Goal: Information Seeking & Learning: Learn about a topic

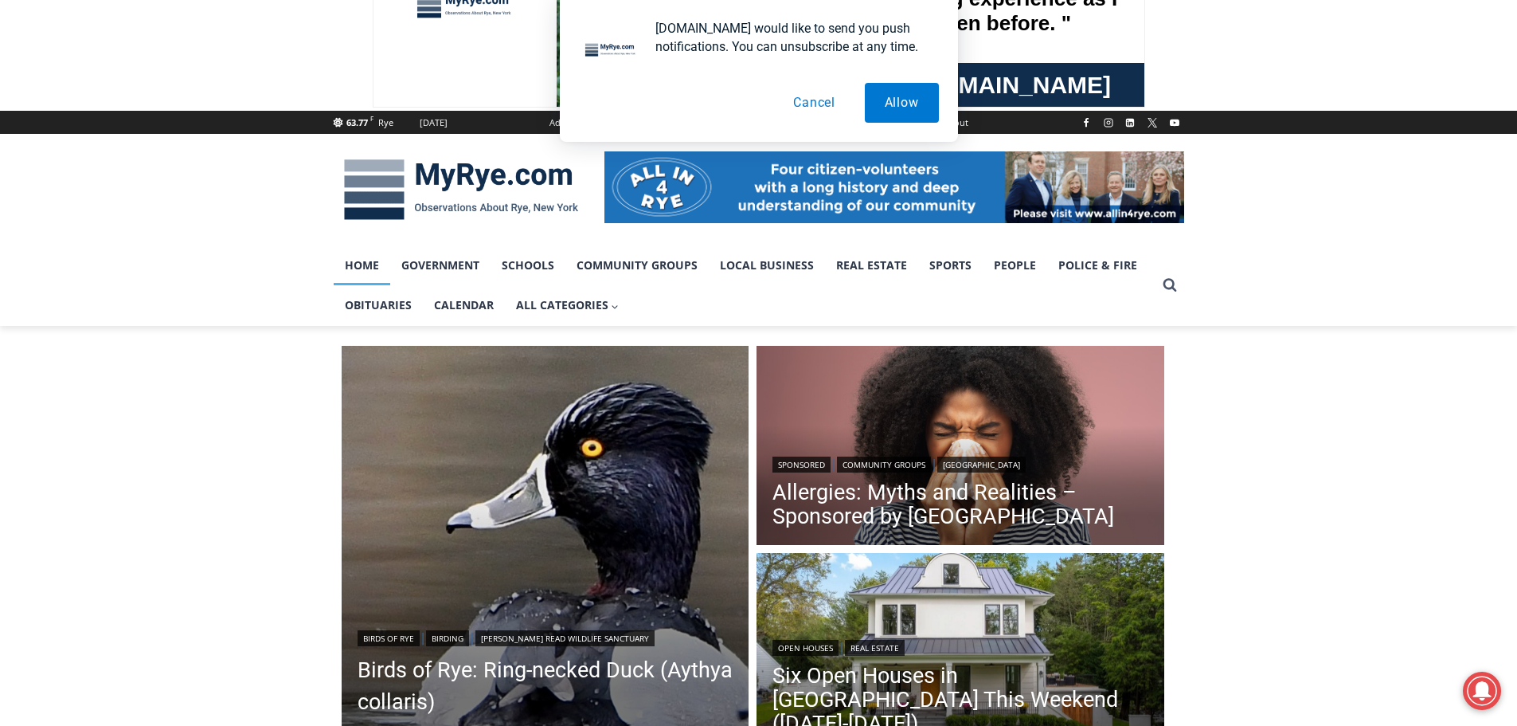
scroll to position [239, 0]
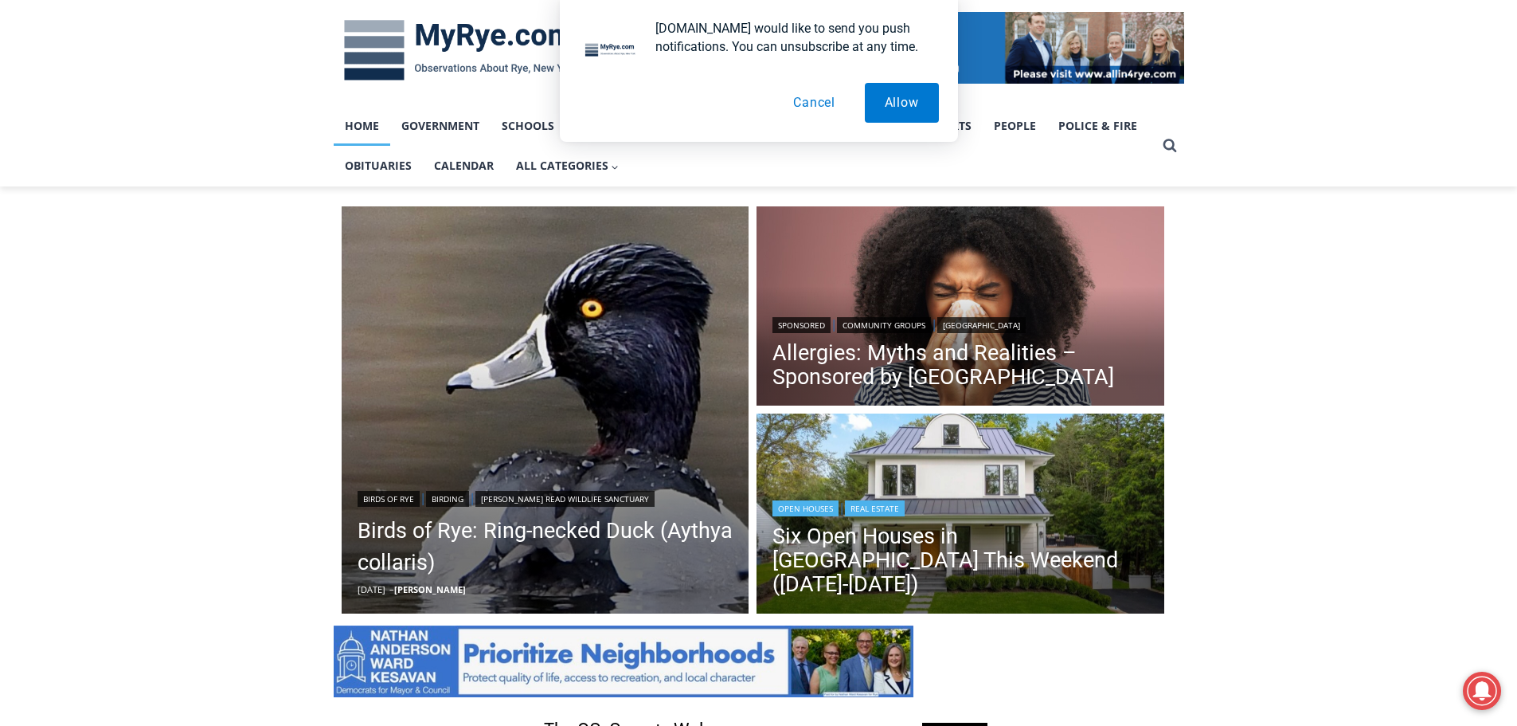
click at [969, 471] on img "Read More Six Open Houses in Rye This Weekend (October 4-5)" at bounding box center [961, 515] width 408 height 204
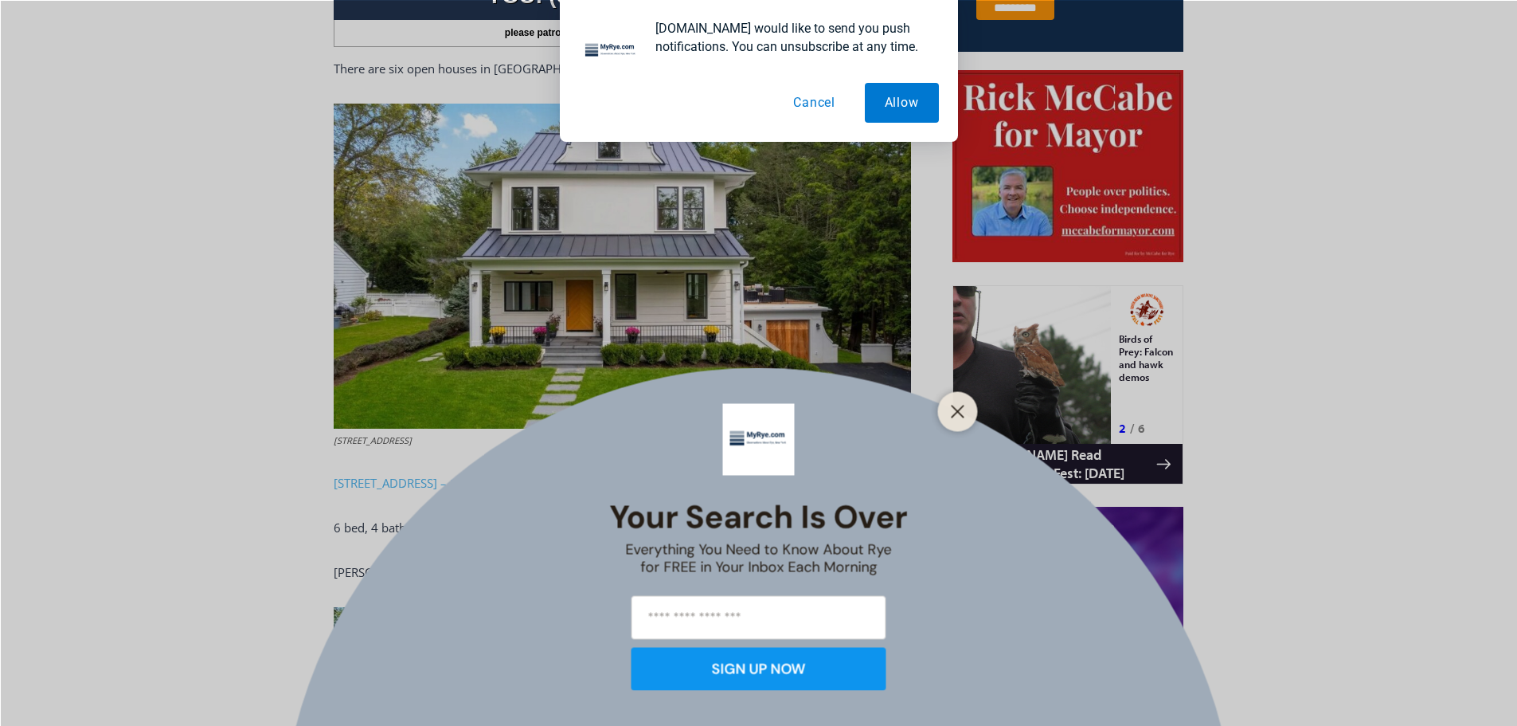
scroll to position [768, 0]
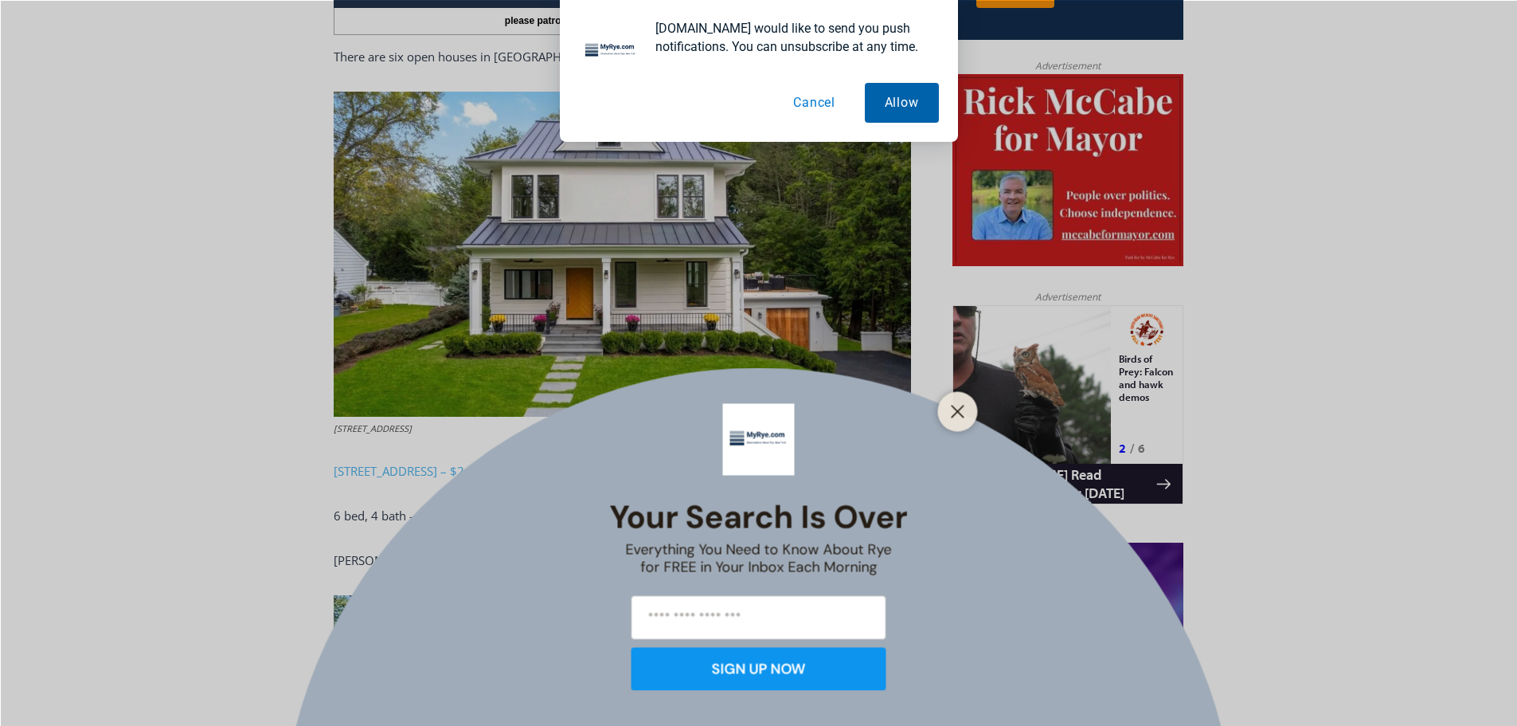
click at [876, 101] on button "Allow" at bounding box center [902, 103] width 74 height 40
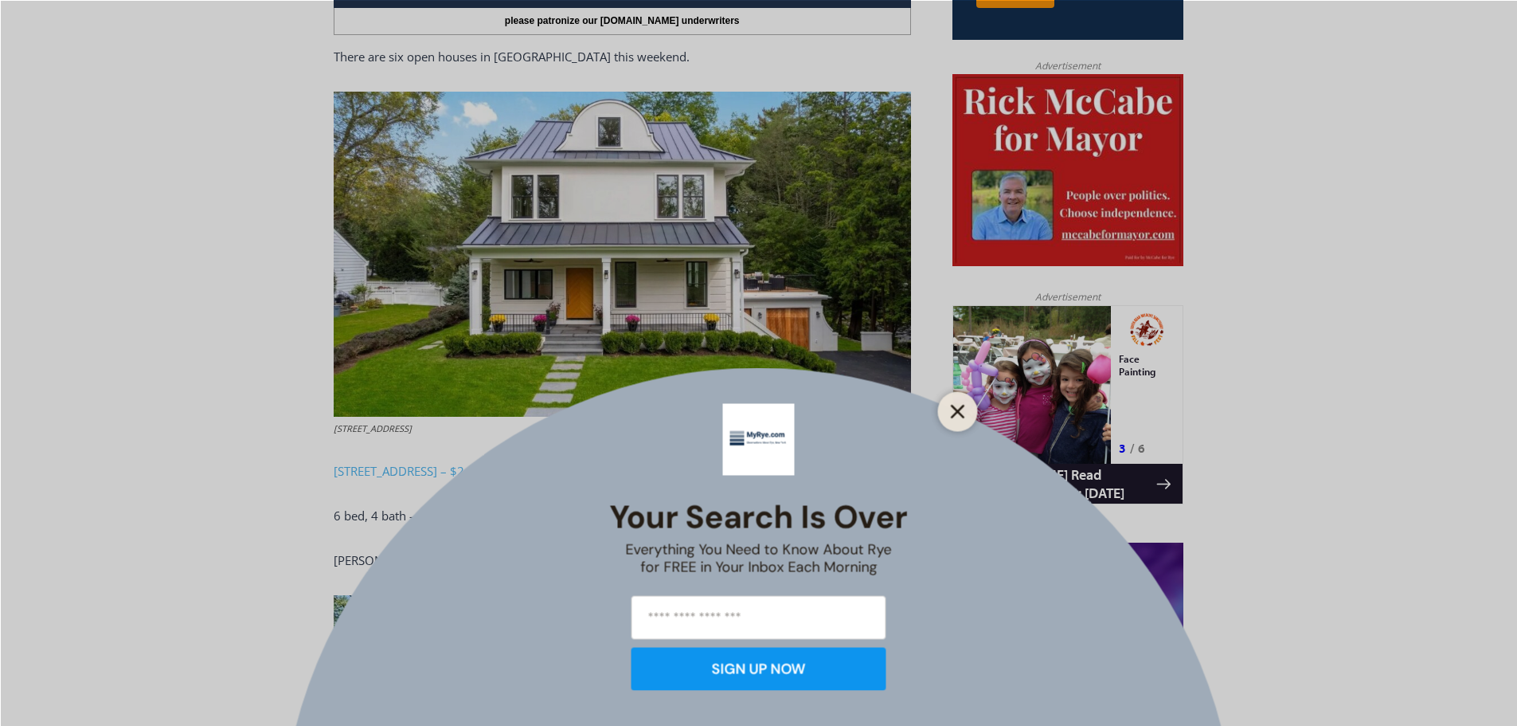
click at [952, 419] on button "Close" at bounding box center [958, 411] width 22 height 22
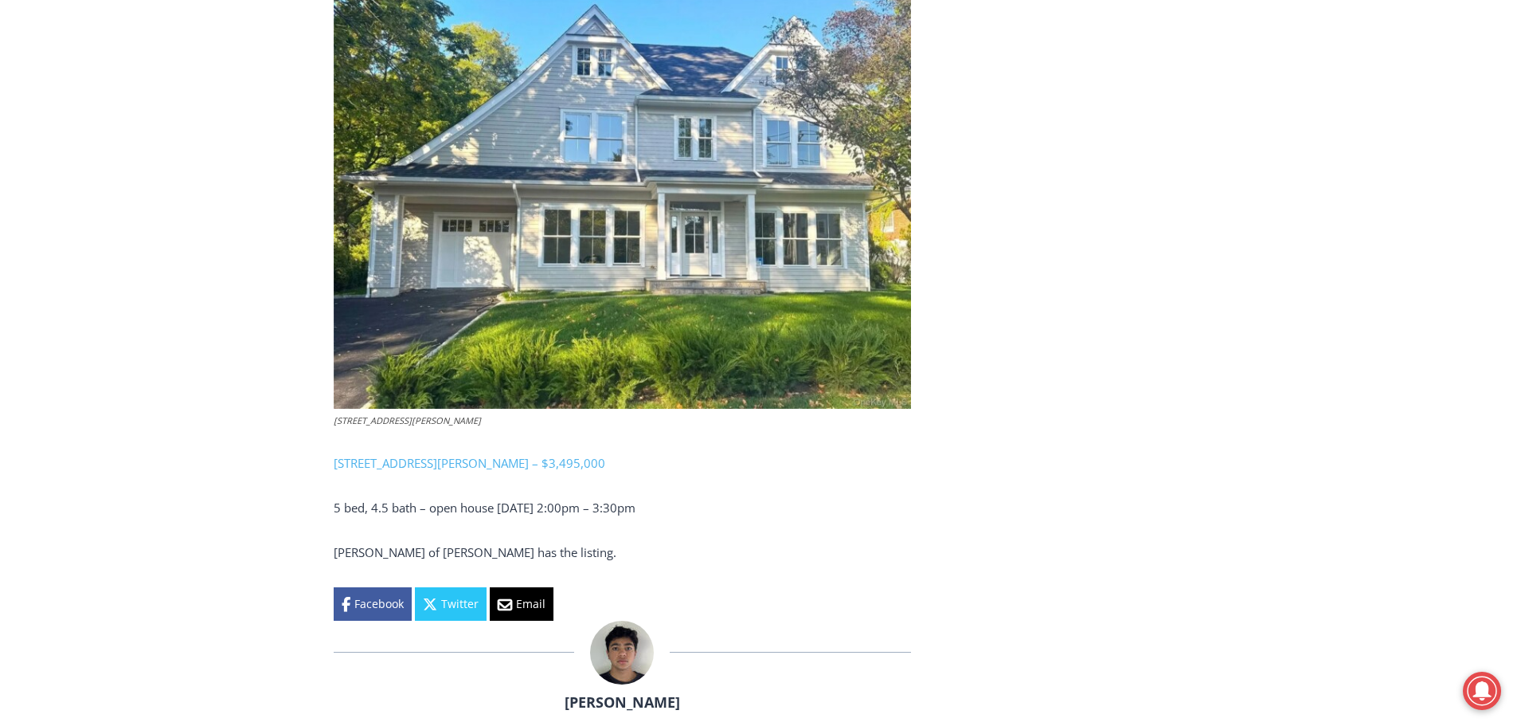
scroll to position [3715, 0]
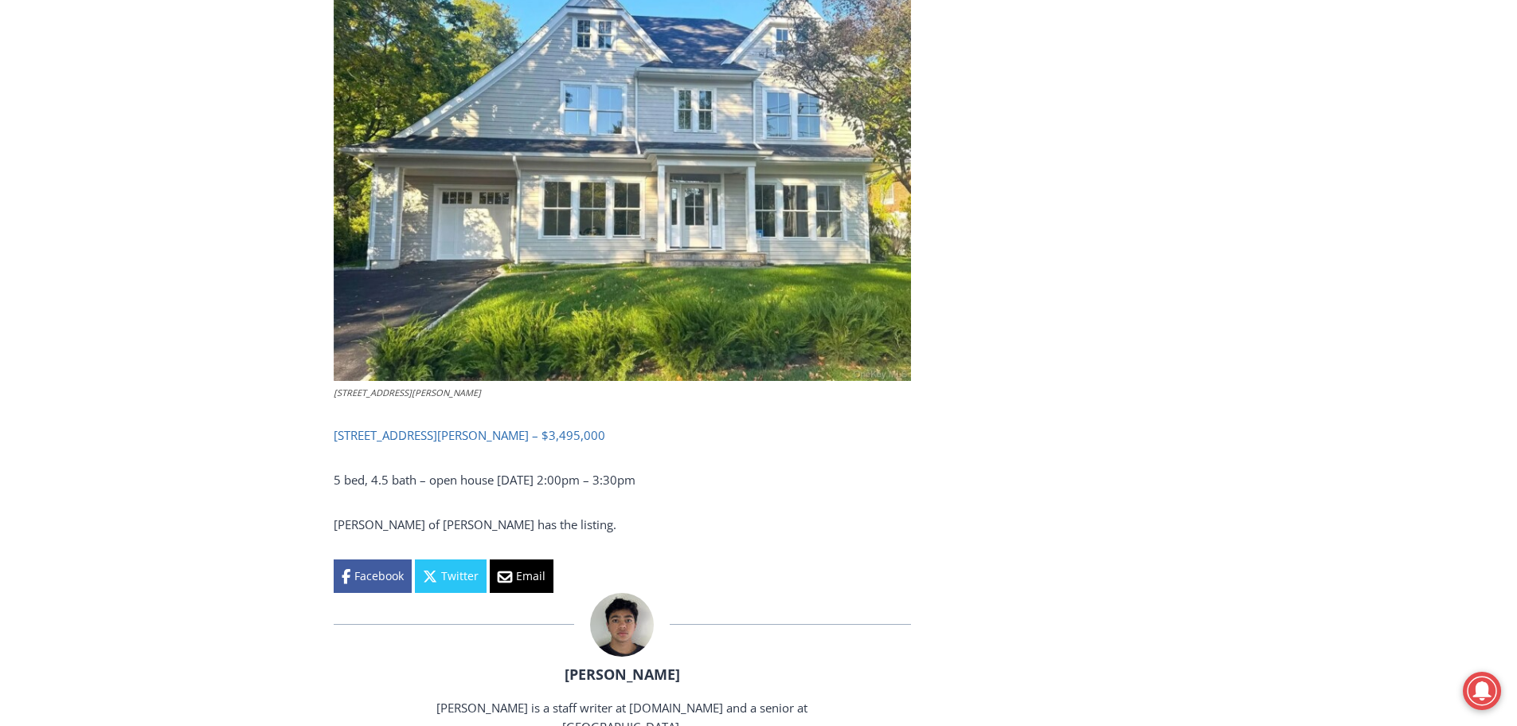
click at [499, 436] on link "[STREET_ADDRESS][PERSON_NAME] – $3,495,000" at bounding box center [470, 435] width 272 height 16
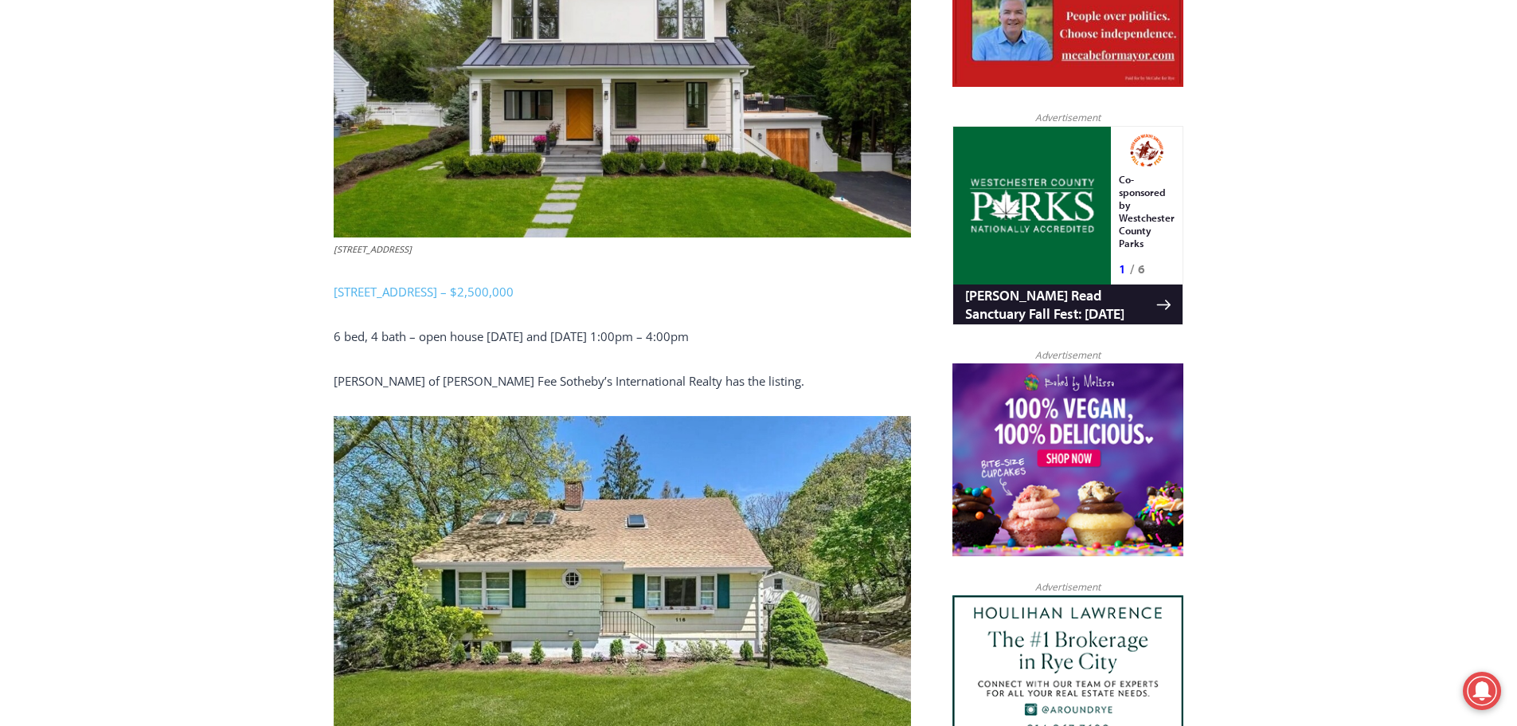
scroll to position [847, 0]
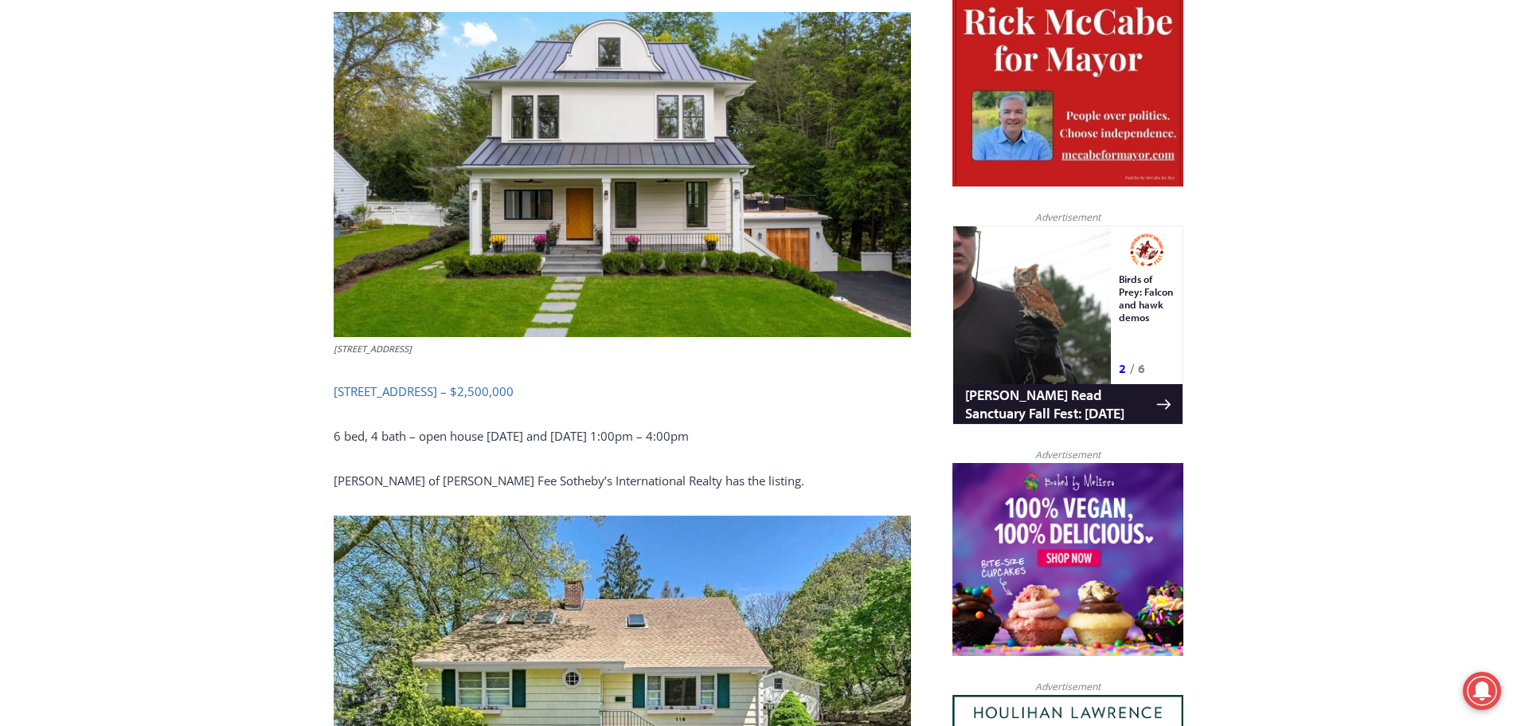
click at [443, 396] on link "[STREET_ADDRESS] – $2,500,000" at bounding box center [424, 391] width 180 height 16
